Goal: Information Seeking & Learning: Learn about a topic

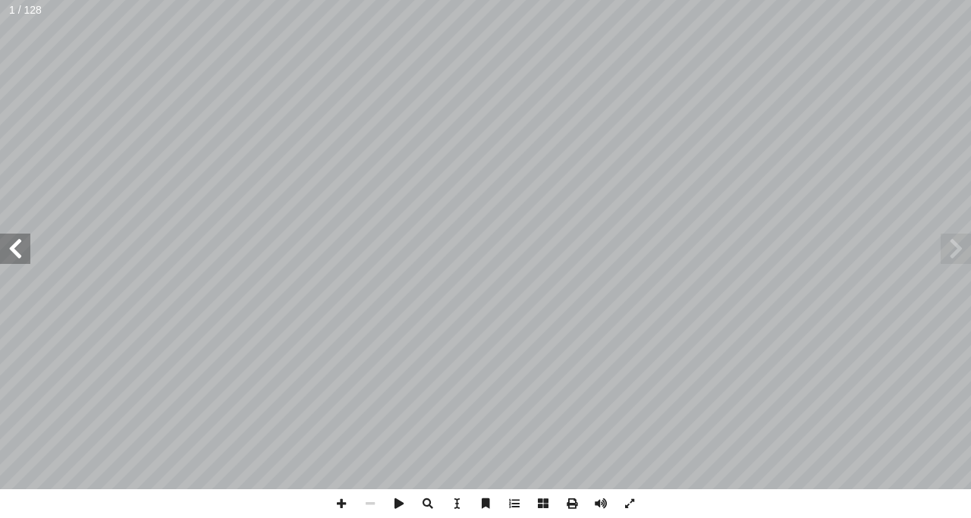
click at [25, 240] on span at bounding box center [15, 249] width 30 height 30
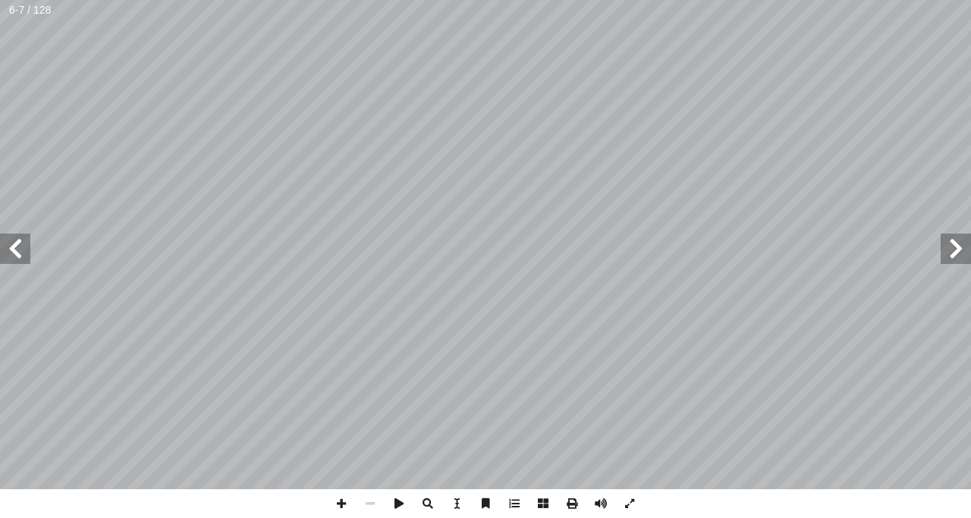
click at [25, 240] on span at bounding box center [15, 249] width 30 height 30
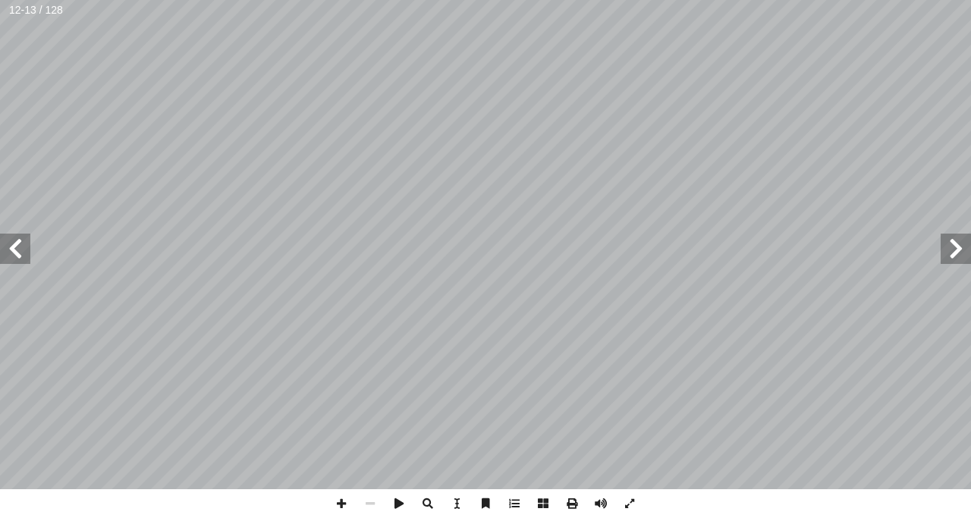
click at [25, 240] on span at bounding box center [15, 249] width 30 height 30
click at [344, 500] on span at bounding box center [341, 503] width 29 height 29
click at [6, 251] on span at bounding box center [15, 249] width 30 height 30
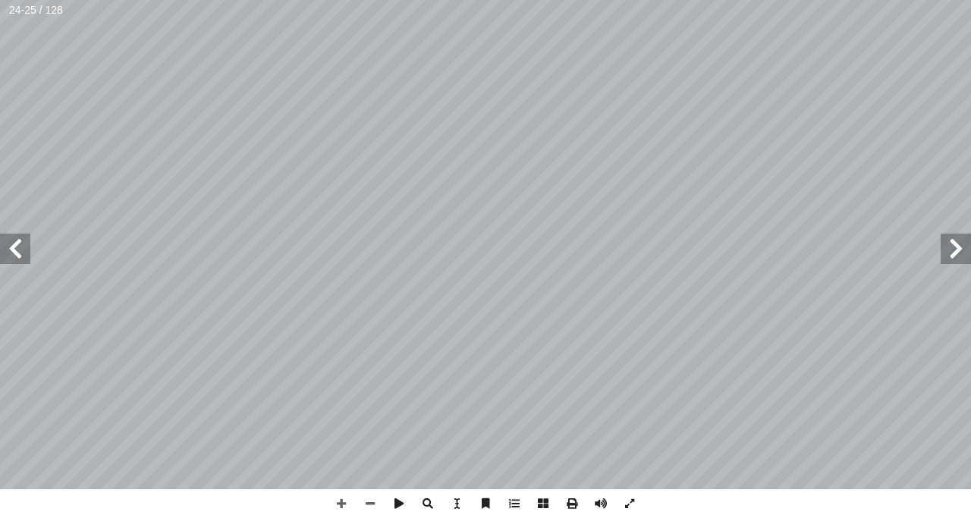
click at [24, 245] on span at bounding box center [15, 249] width 30 height 30
click at [18, 252] on span at bounding box center [15, 249] width 30 height 30
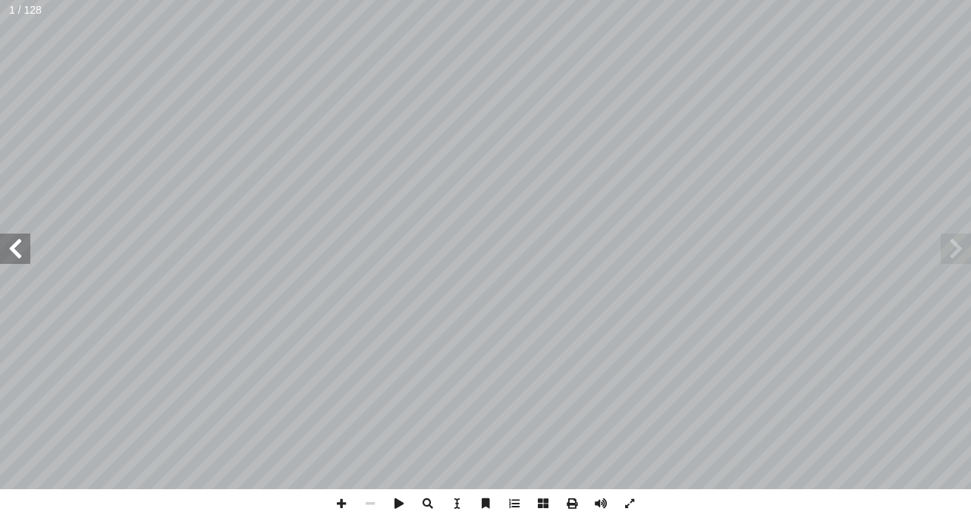
click at [17, 239] on span at bounding box center [15, 249] width 30 height 30
click at [8, 253] on span at bounding box center [15, 249] width 30 height 30
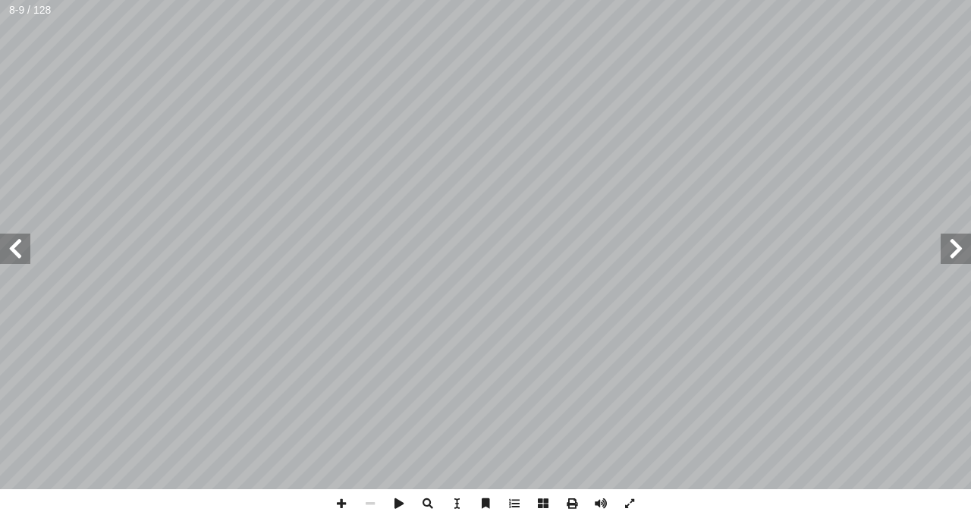
click at [8, 253] on span at bounding box center [15, 249] width 30 height 30
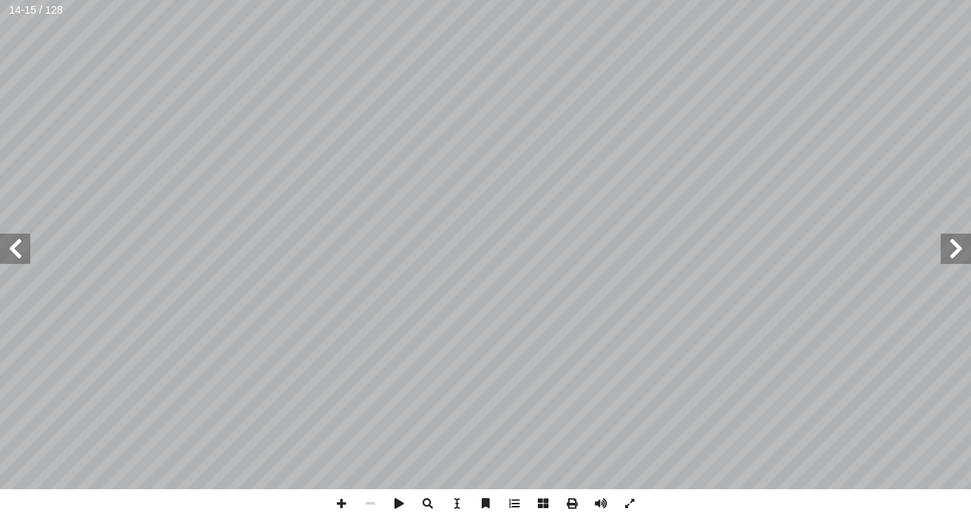
click at [8, 253] on span at bounding box center [15, 249] width 30 height 30
click at [338, 505] on span at bounding box center [341, 503] width 29 height 29
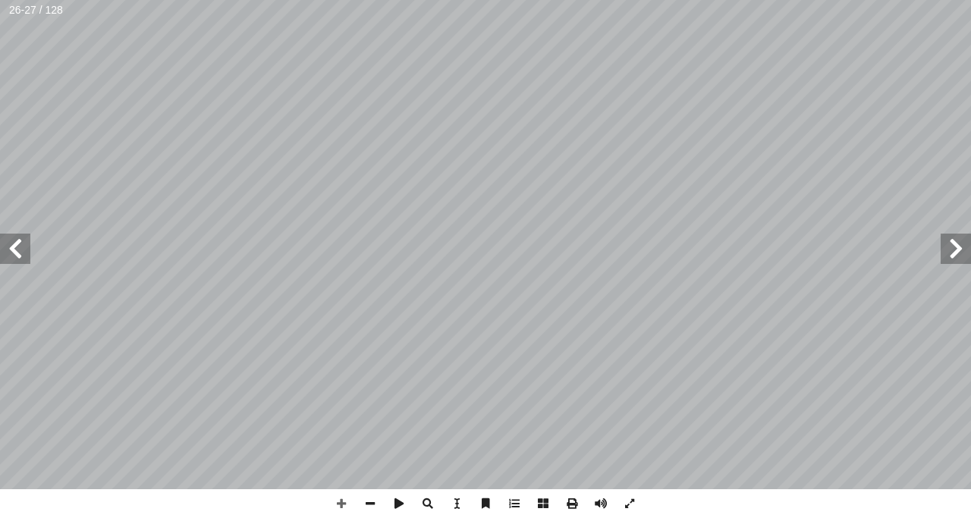
click at [8, 245] on span at bounding box center [15, 249] width 30 height 30
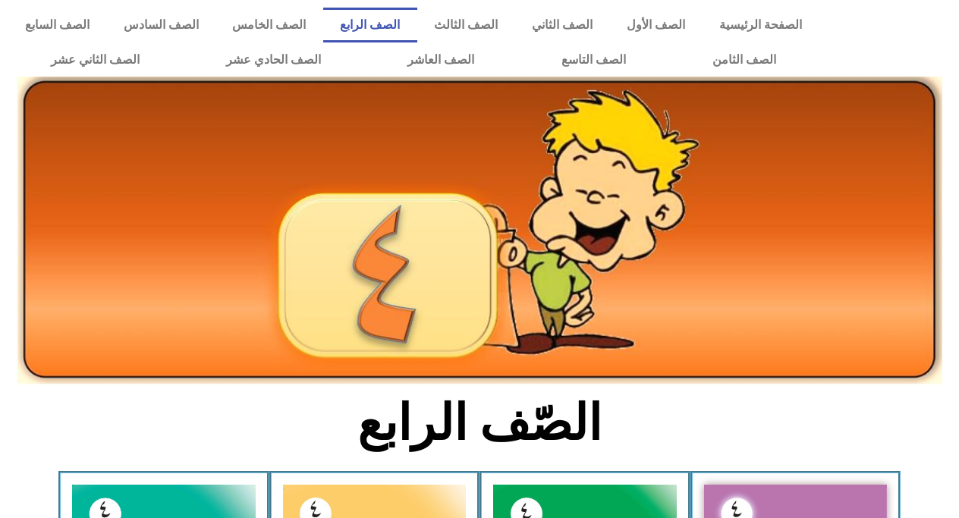
click at [937, 61] on div at bounding box center [893, 42] width 132 height 85
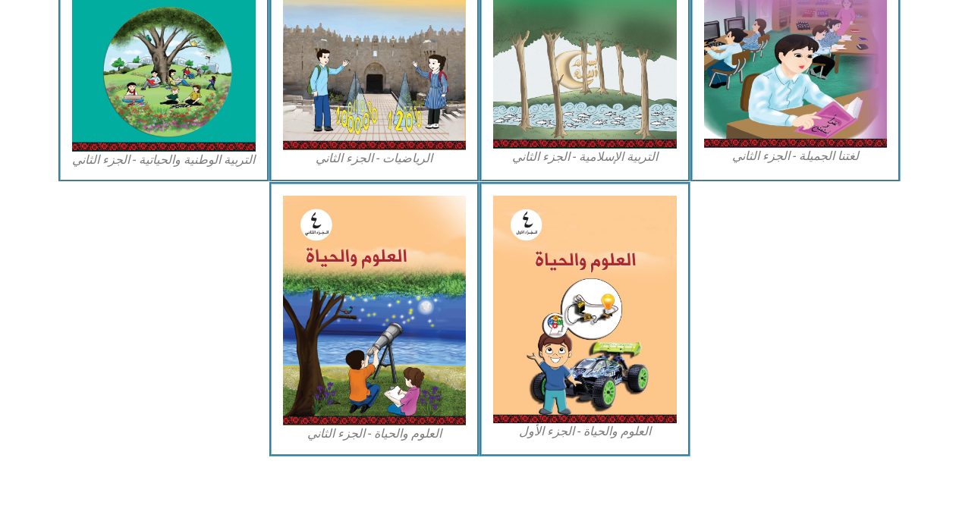
scroll to position [838, 0]
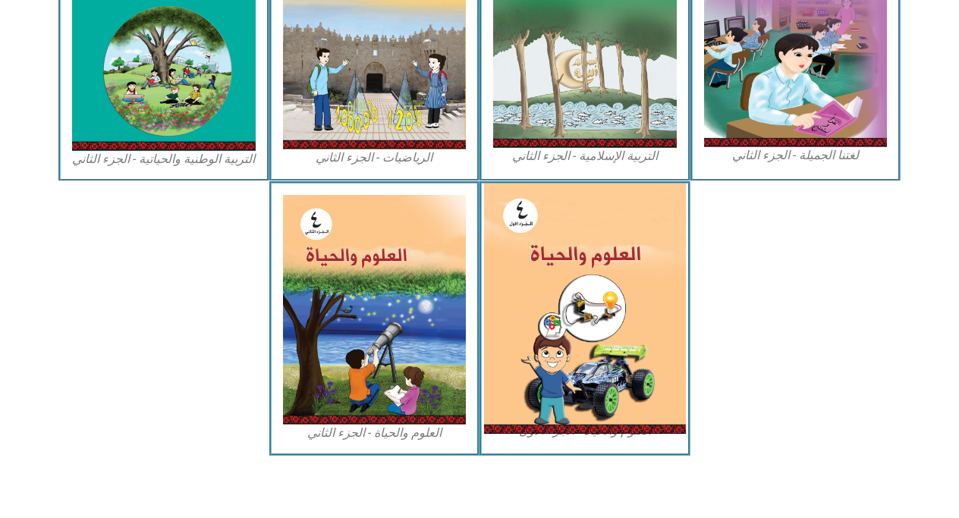
click at [601, 296] on img at bounding box center [585, 309] width 202 height 250
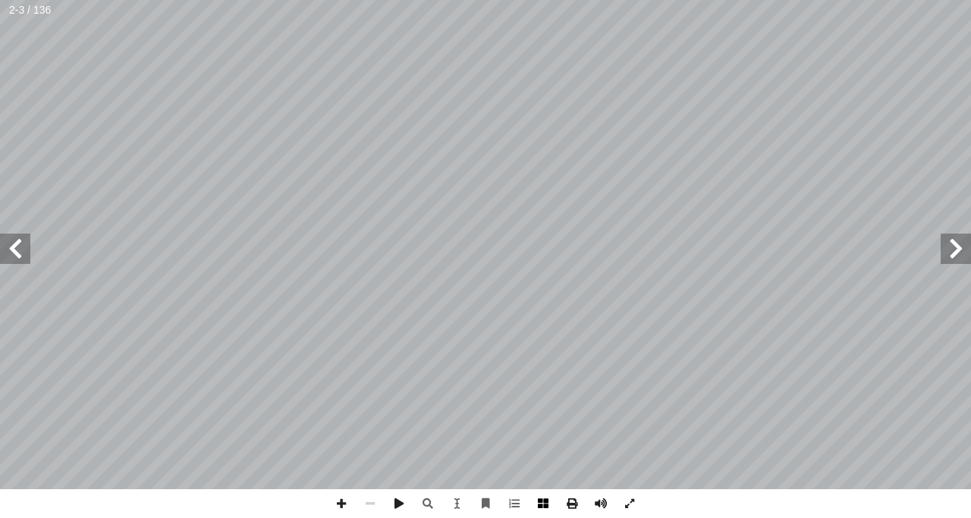
click at [541, 502] on span at bounding box center [543, 503] width 29 height 29
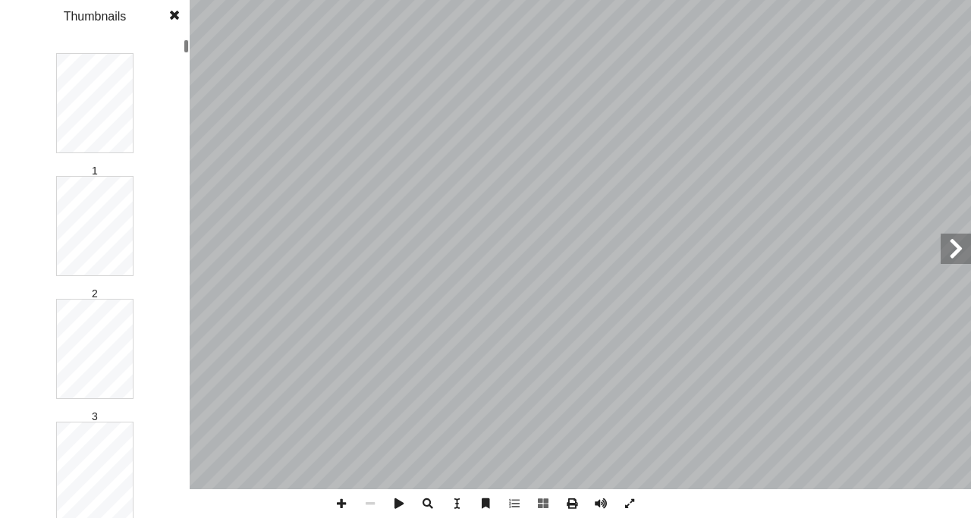
click at [177, 115] on div "1 2 3 4 5 6 7 8 9 10 11 12 13 14 15 16 17 18 19 20 21 22 23 24 25 26 27 28 29 3…" at bounding box center [95, 278] width 190 height 480
click at [190, 129] on div "قررت وزارة التربية والتعليم في دولة [GEOGRAPHIC_DATA] من العام الدراسي 201٥ / […" at bounding box center [485, 259] width 971 height 518
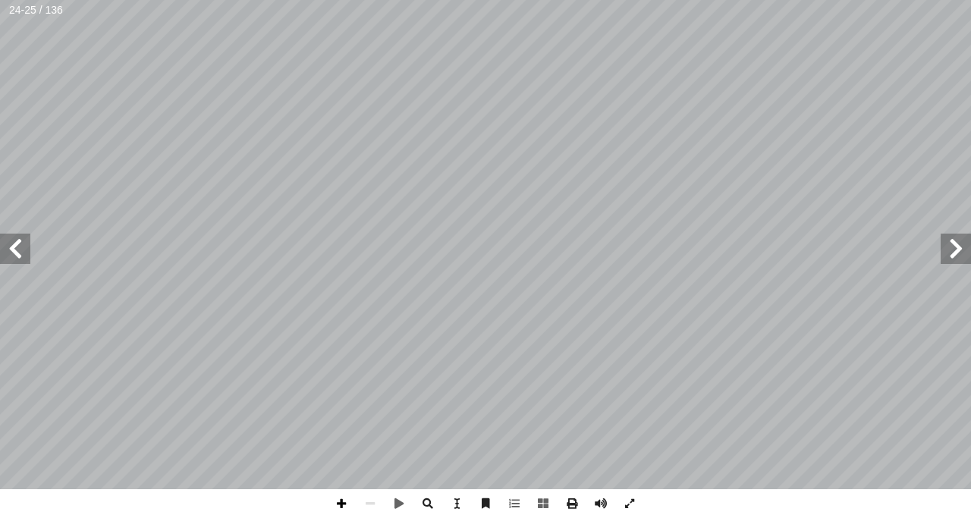
click at [340, 501] on span at bounding box center [341, 503] width 29 height 29
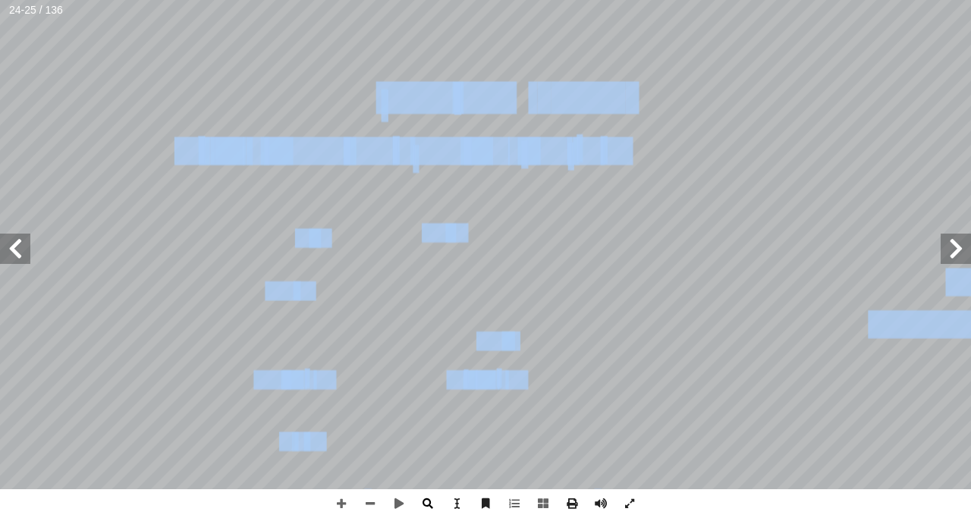
click at [422, 489] on div "20 صفه: أ �و ، ِ ت ْ للبسكوي ُ ما يحدث ُ حظ � ل أ � . 5 لموز. � نفسها مع ِ لساب…" at bounding box center [485, 259] width 971 height 518
